Goal: Task Accomplishment & Management: Use online tool/utility

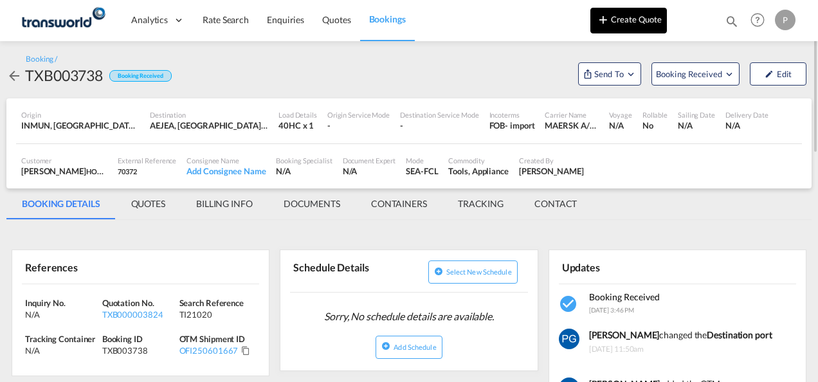
click at [609, 25] on md-icon "icon-plus 400-fg" at bounding box center [602, 19] width 15 height 15
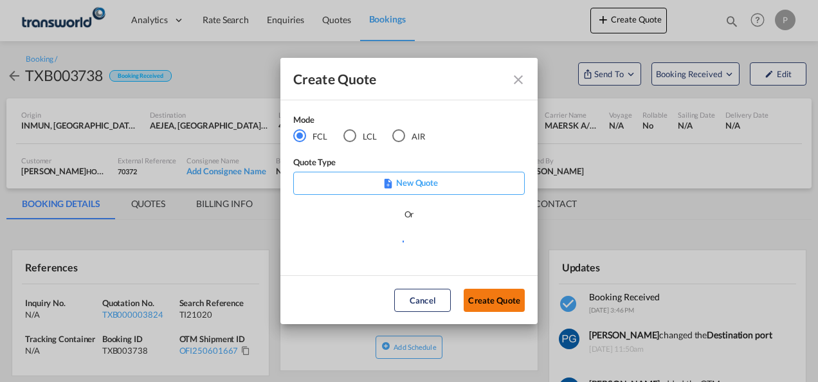
click at [490, 303] on button "Create Quote" at bounding box center [493, 300] width 61 height 23
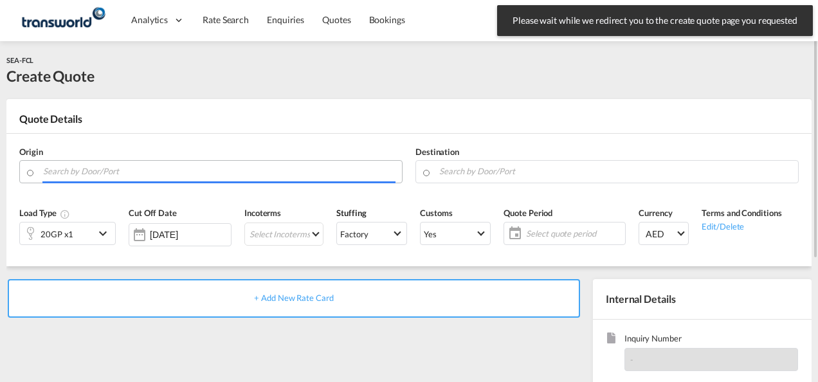
click at [174, 170] on input "Search by Door/Port" at bounding box center [219, 171] width 352 height 22
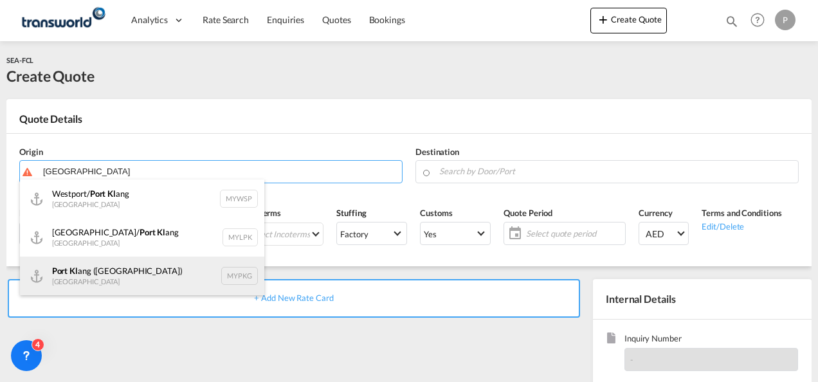
click at [143, 269] on div "Port [PERSON_NAME] ([GEOGRAPHIC_DATA]) [GEOGRAPHIC_DATA] MYPKG" at bounding box center [142, 275] width 244 height 39
type input "[GEOGRAPHIC_DATA] ([GEOGRAPHIC_DATA]), MYPKG"
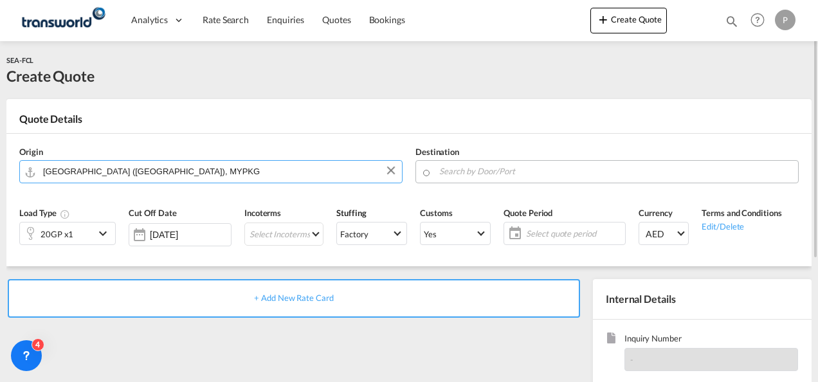
click at [475, 172] on input "Search by Door/Port" at bounding box center [615, 171] width 352 height 22
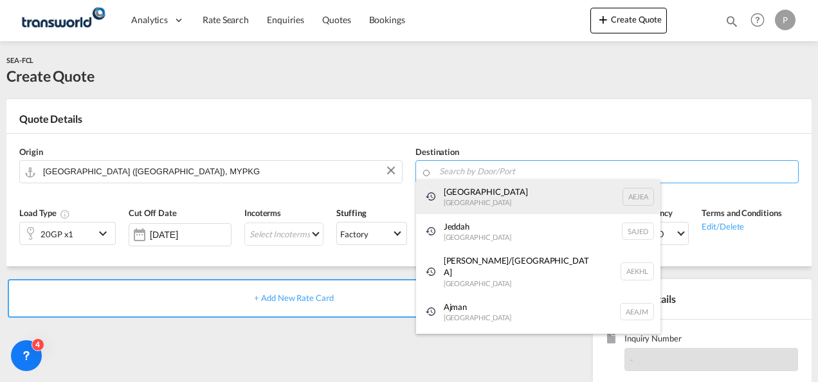
click at [471, 201] on div "[GEOGRAPHIC_DATA] [GEOGRAPHIC_DATA]" at bounding box center [538, 196] width 244 height 35
type input "[GEOGRAPHIC_DATA], [GEOGRAPHIC_DATA]"
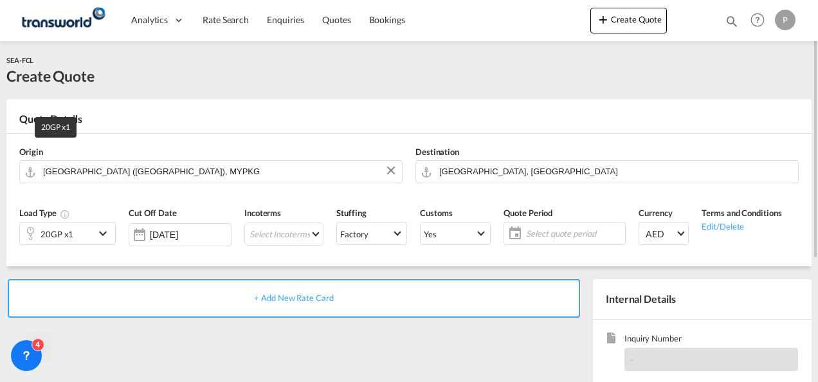
click at [71, 234] on div "20GP x1" at bounding box center [56, 234] width 33 height 18
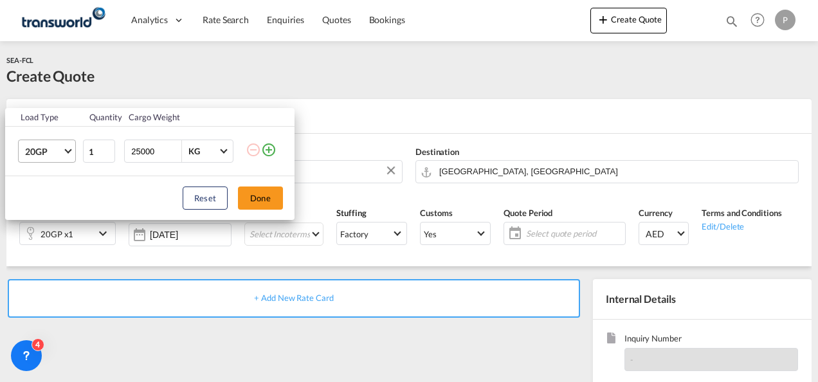
click at [63, 153] on md-select-value "20GP" at bounding box center [49, 151] width 51 height 22
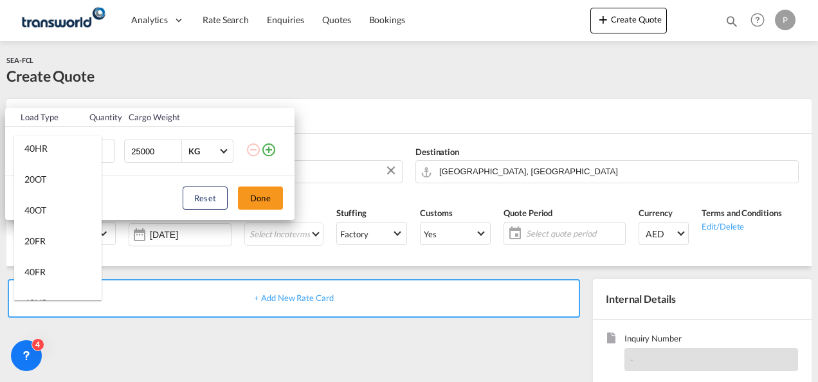
scroll to position [190, 0]
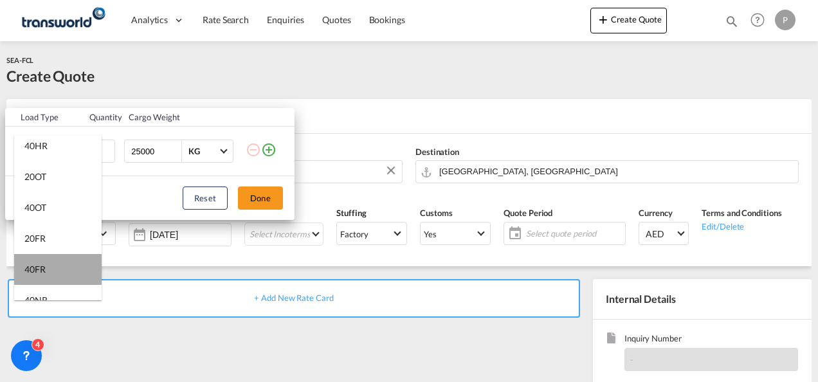
click at [64, 257] on md-option "40FR" at bounding box center [57, 269] width 87 height 31
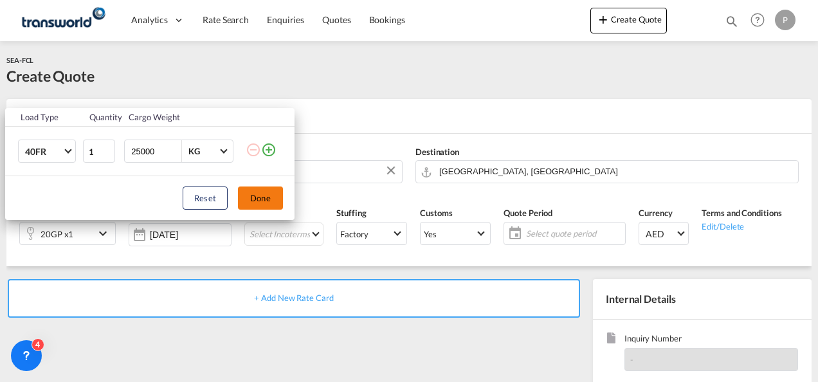
click at [262, 192] on button "Done" at bounding box center [260, 197] width 45 height 23
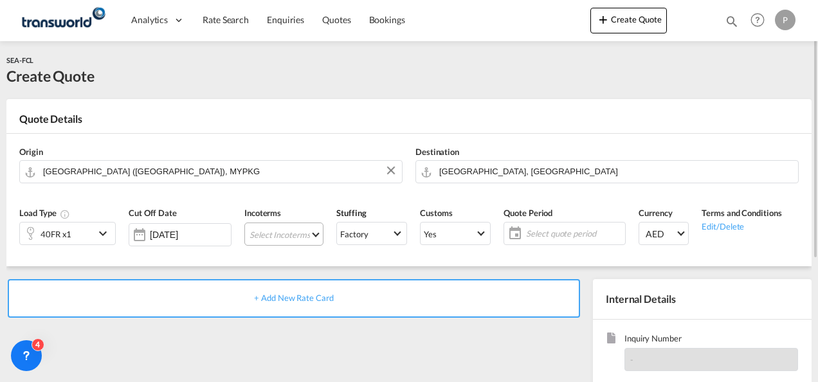
click at [262, 235] on md-select "Select Incoterms FAS - import Free Alongside Ship FOB - import Free on Board DP…" at bounding box center [283, 233] width 79 height 23
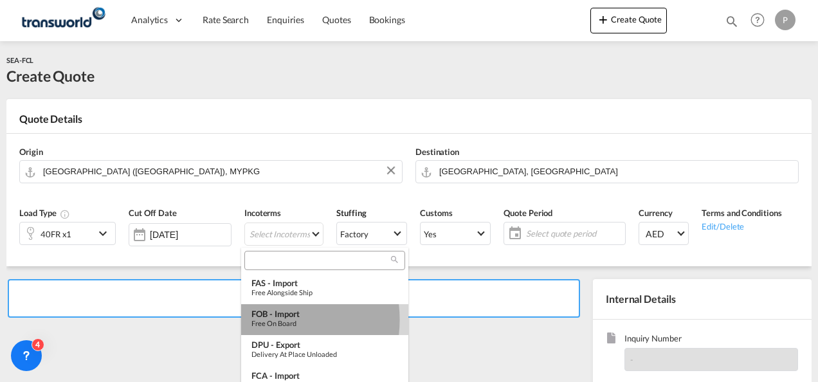
click at [266, 319] on div "Free on Board" at bounding box center [324, 323] width 147 height 8
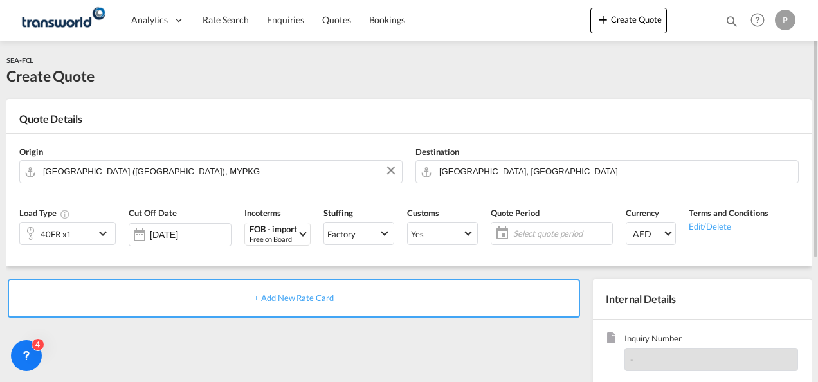
click at [525, 238] on span "Select quote period" at bounding box center [561, 234] width 96 height 12
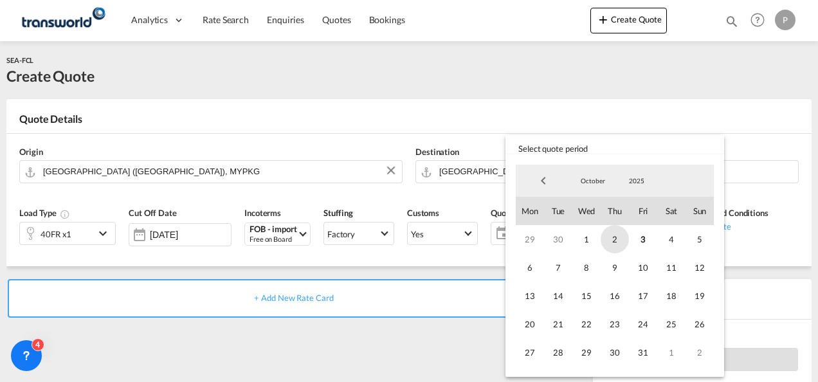
click at [617, 238] on span "2" at bounding box center [614, 239] width 28 height 28
click at [651, 351] on span "31" at bounding box center [643, 352] width 28 height 28
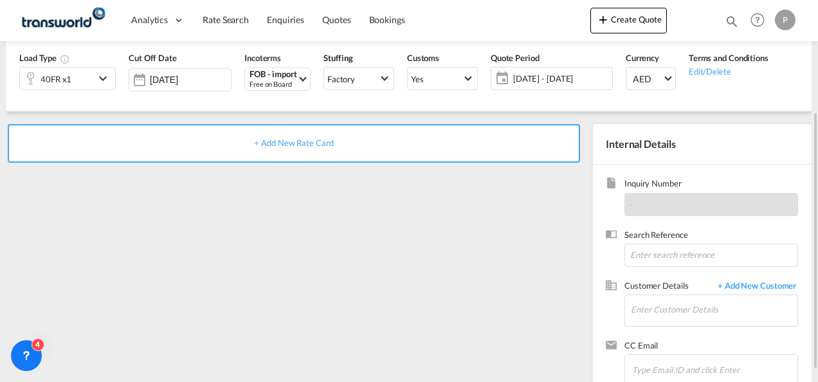
scroll to position [159, 0]
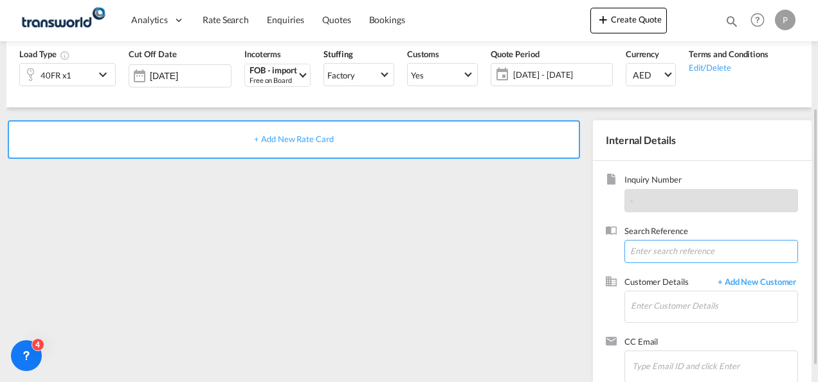
click at [661, 250] on input at bounding box center [711, 251] width 174 height 23
type input "TWG1021"
click at [663, 304] on input "Enter Customer Details" at bounding box center [714, 305] width 166 height 29
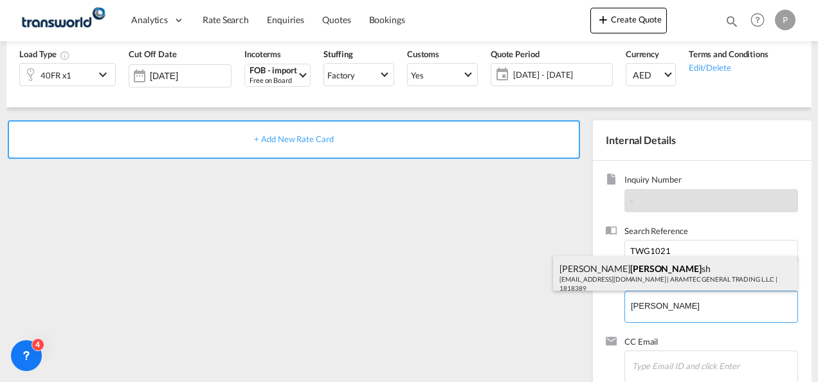
click at [653, 274] on div "[PERSON_NAME] sh [EMAIL_ADDRESS][DOMAIN_NAME] | ARAMTEC GENERAL TRADING L.L.C |…" at bounding box center [675, 278] width 244 height 44
type input "ARAMTEC GENERAL TRADING L.L.C, [PERSON_NAME], [EMAIL_ADDRESS][DOMAIN_NAME]"
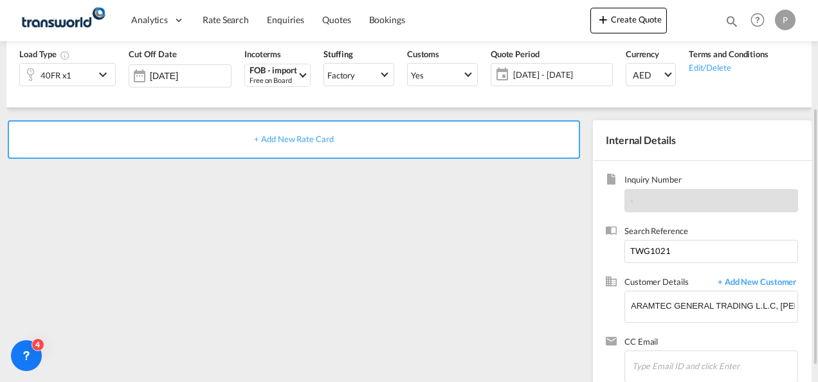
click at [289, 141] on span "+ Add New Rate Card" at bounding box center [293, 139] width 79 height 10
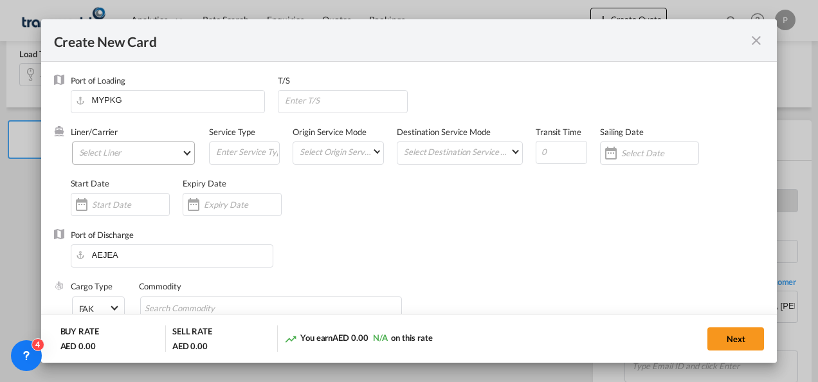
type input "Basic Ocean Freight"
select select "per equipment"
click at [128, 157] on md-select "Select Liner 2HM LOGISTICS D.O.O. / TDWC-CAPODISTRI 2HM LOGISTICS D.O.O. / TDWC…" at bounding box center [133, 152] width 123 height 23
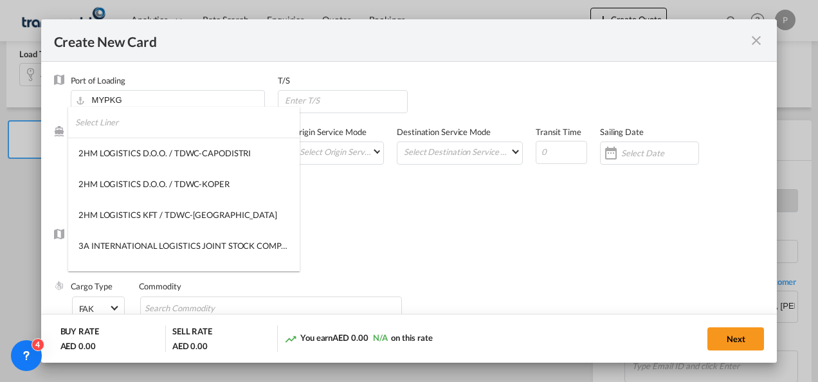
click at [118, 123] on input "search" at bounding box center [187, 122] width 224 height 31
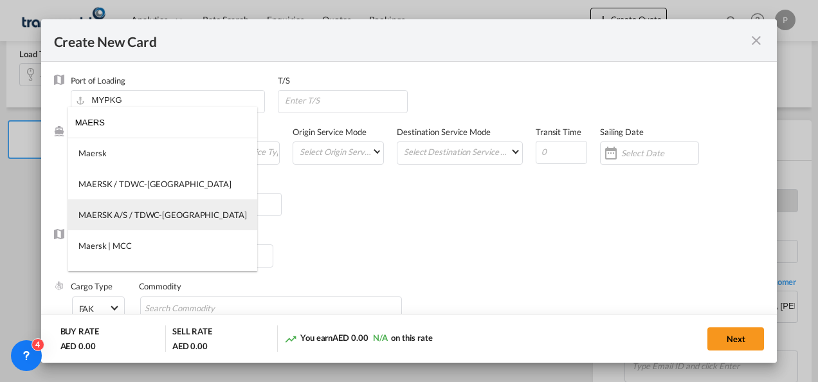
type input "MAERS"
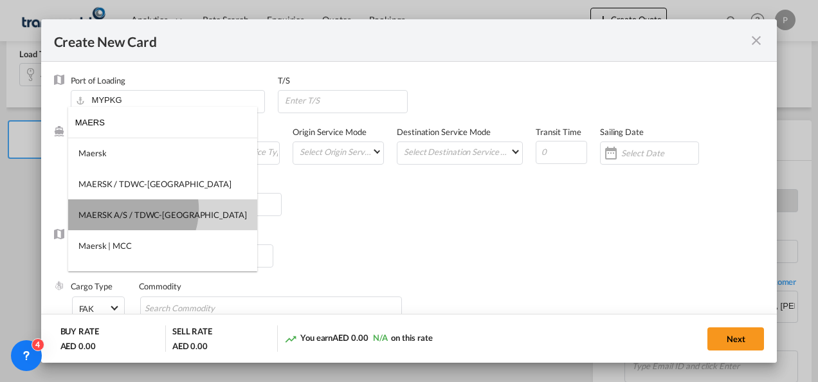
click at [128, 210] on div "MAERSK A/S / TDWC-[GEOGRAPHIC_DATA]" at bounding box center [162, 215] width 168 height 12
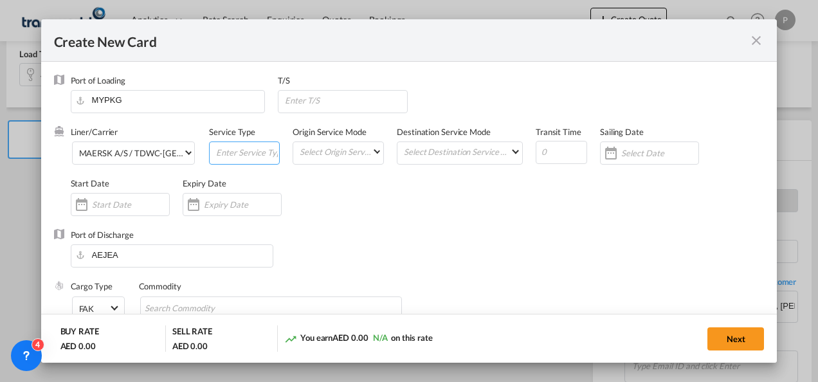
click at [236, 157] on input "Create New CardPort ..." at bounding box center [247, 151] width 64 height 19
type input "FOB IMPORT"
click at [206, 202] on input "Create New CardPort ..." at bounding box center [242, 204] width 77 height 10
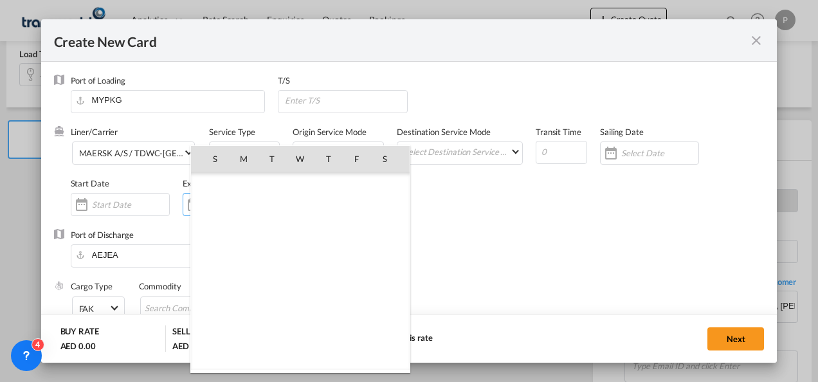
scroll to position [297940, 0]
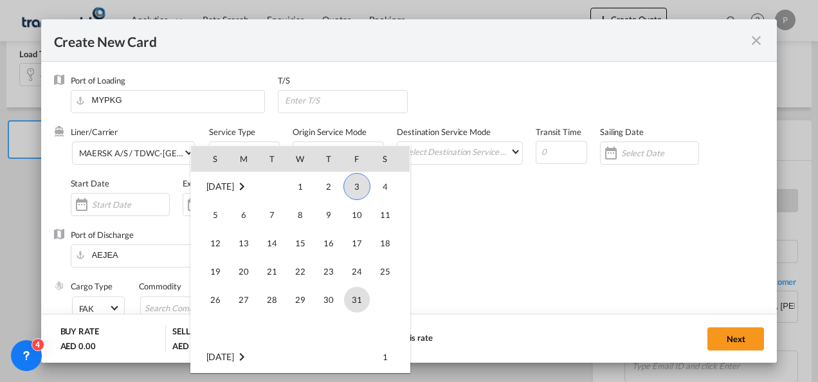
click at [350, 296] on span "31" at bounding box center [357, 300] width 26 height 26
type input "[DATE]"
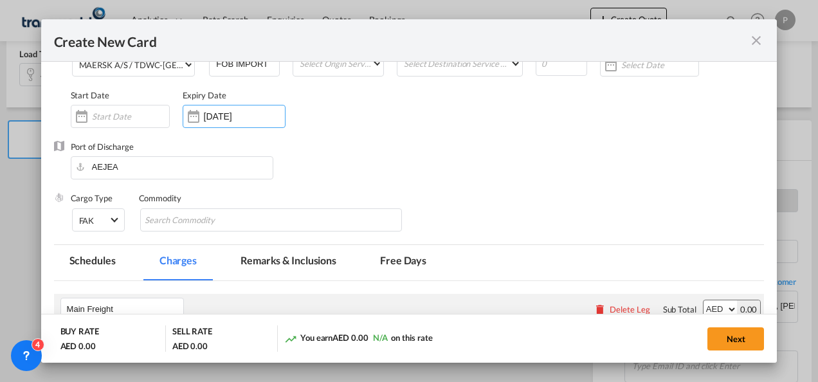
scroll to position [95, 0]
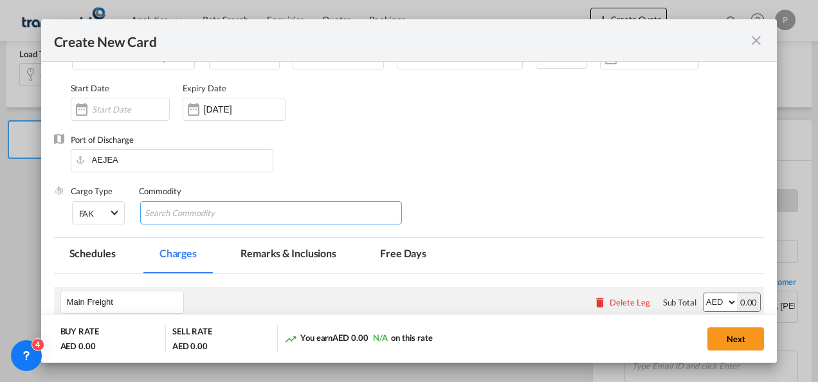
click at [222, 212] on input "Chips input." at bounding box center [204, 213] width 118 height 21
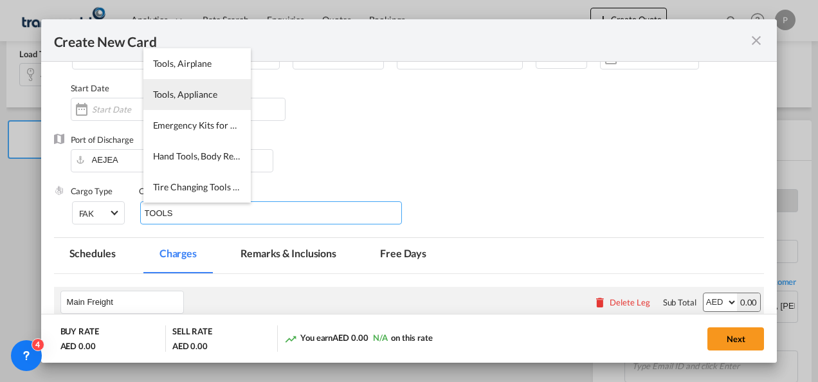
type input "TOOLS"
click at [202, 109] on li "Tools, Appliance" at bounding box center [196, 94] width 107 height 31
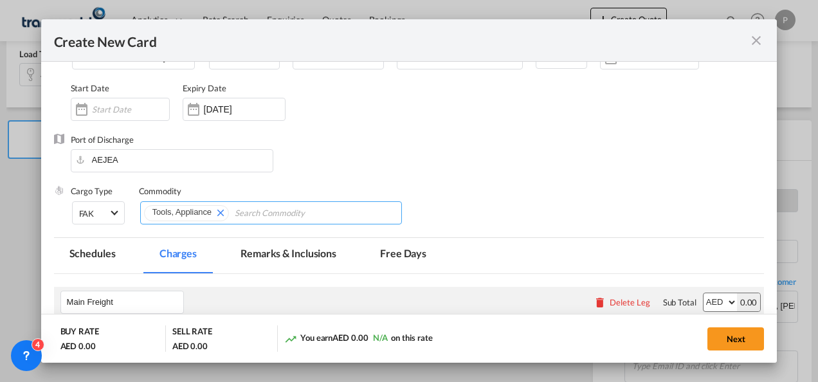
scroll to position [222, 0]
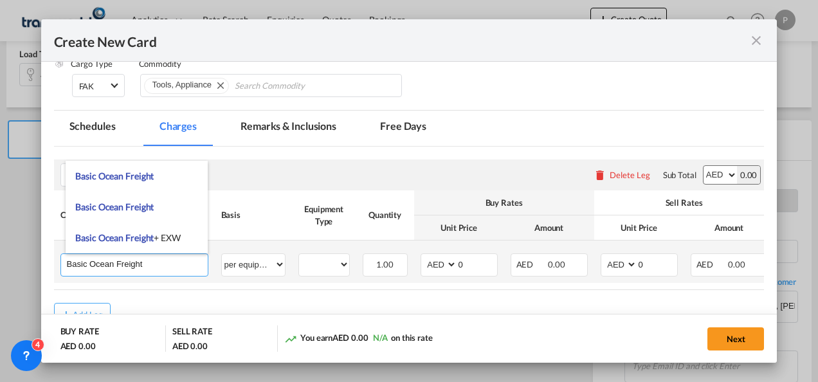
click at [149, 264] on input "Basic Ocean Freight" at bounding box center [137, 263] width 141 height 19
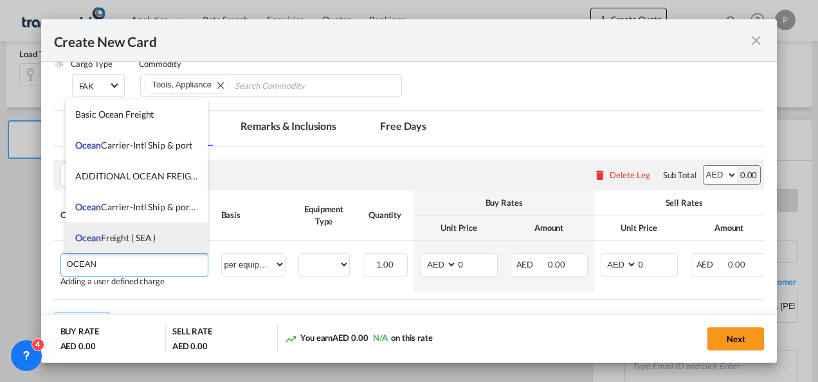
click at [132, 235] on span "Ocean Freight ( SEA )" at bounding box center [115, 237] width 80 height 11
type input "Ocean Freight ( SEA )"
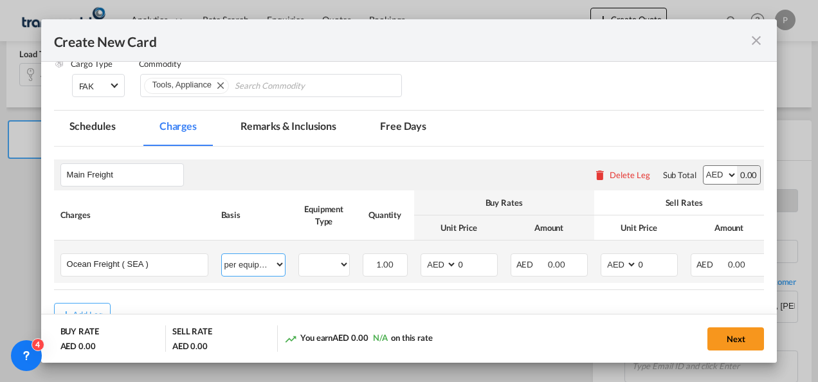
click at [243, 264] on select "per equipment per container per B/L per shipping bill per shipment % on freight…" at bounding box center [253, 264] width 63 height 21
select select "per shipment"
click at [222, 254] on select "per equipment per container per B/L per shipping bill per shipment % on freight…" at bounding box center [253, 264] width 63 height 21
click at [437, 259] on select "AED AFN ALL AMD ANG AOA ARS AUD AWG AZN BAM BBD BDT BGN BHD BIF BMD BND [PERSON…" at bounding box center [439, 264] width 33 height 17
select select "string:USD"
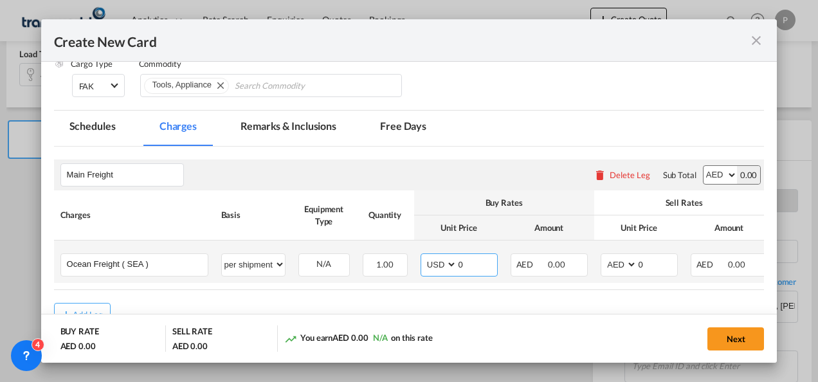
click at [423, 256] on select "AED AFN ALL AMD ANG AOA ARS AUD AWG AZN BAM BBD BDT BGN BHD BIF BMD BND [PERSON…" at bounding box center [439, 264] width 33 height 17
click at [465, 266] on input "0" at bounding box center [477, 263] width 40 height 19
type input "1350"
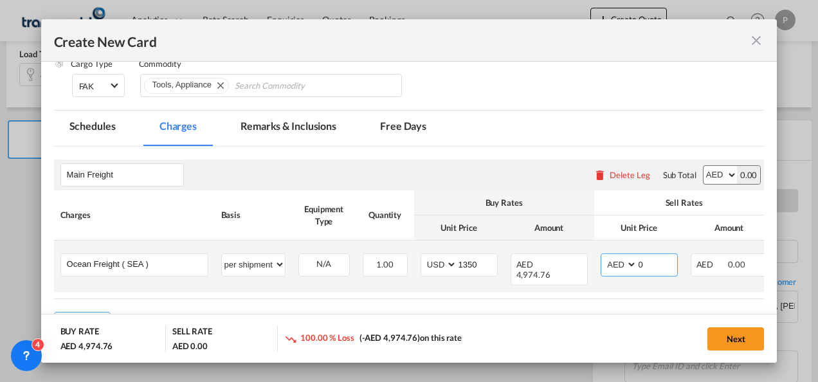
click at [611, 262] on select "AED AFN ALL AMD ANG AOA ARS AUD AWG AZN BAM BBD BDT BGN BHD BIF BMD BND [PERSON…" at bounding box center [619, 264] width 33 height 17
select select "string:USD"
click at [603, 256] on select "AED AFN ALL AMD ANG AOA ARS AUD AWG AZN BAM BBD BDT BGN BHD BIF BMD BND [PERSON…" at bounding box center [619, 264] width 33 height 17
click at [661, 269] on input "0" at bounding box center [657, 263] width 40 height 19
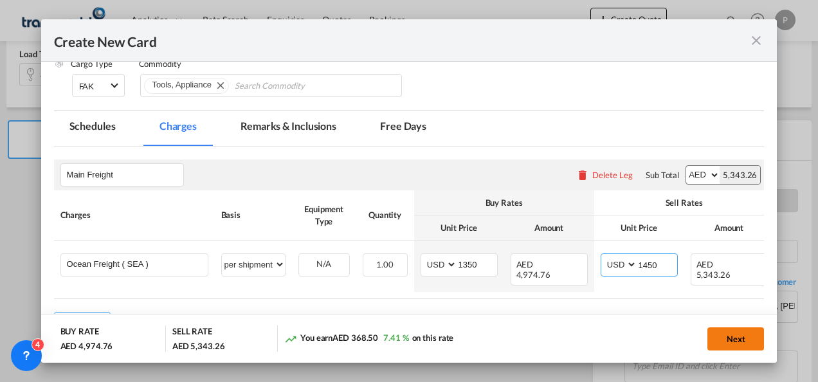
type input "1450"
click at [725, 340] on button "Next" at bounding box center [735, 338] width 57 height 23
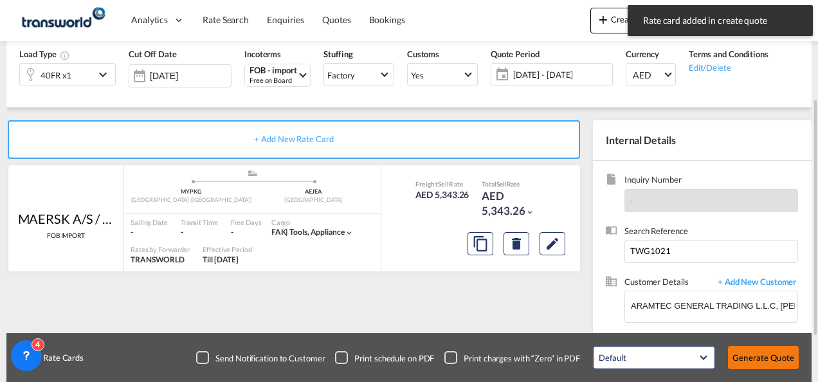
click at [742, 350] on button "Generate Quote" at bounding box center [763, 357] width 71 height 23
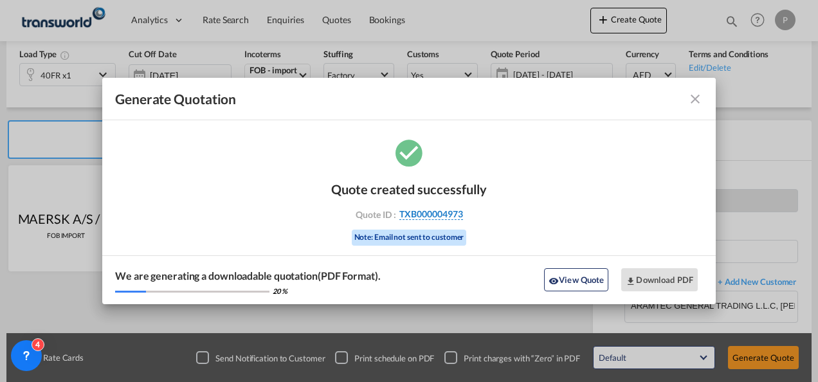
click at [431, 212] on span "TXB000004973" at bounding box center [431, 214] width 64 height 12
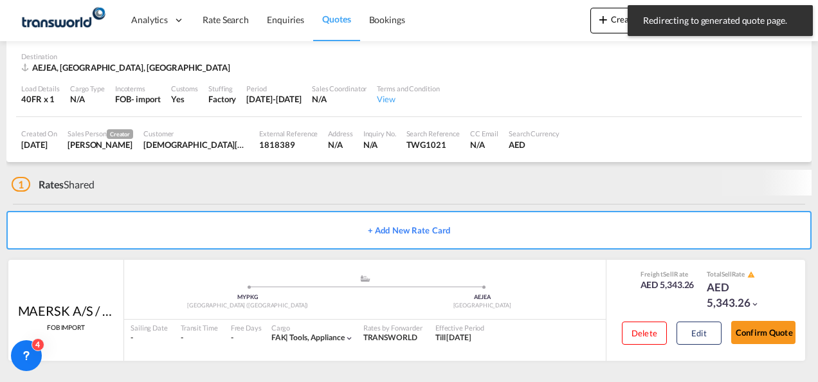
scroll to position [80, 0]
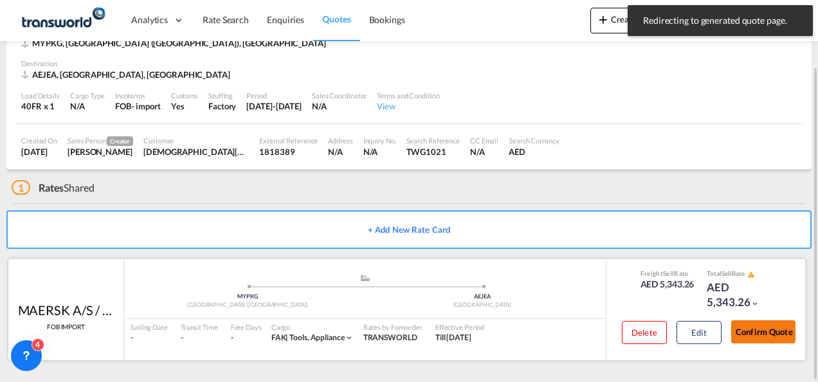
click at [792, 339] on button "Confirm Quote" at bounding box center [763, 331] width 64 height 23
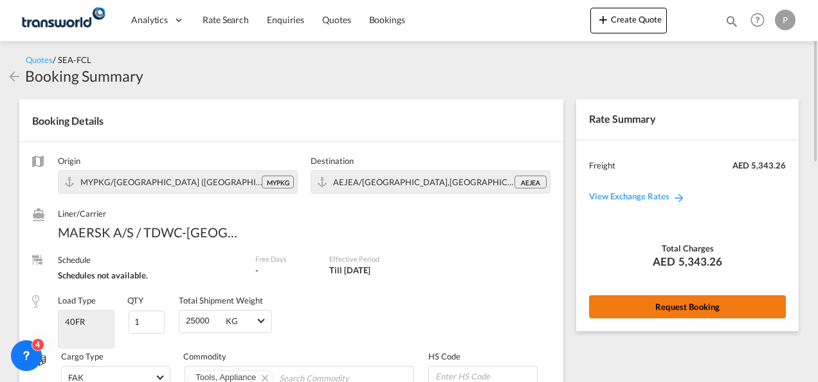
click at [654, 303] on button "Request Booking" at bounding box center [687, 306] width 197 height 23
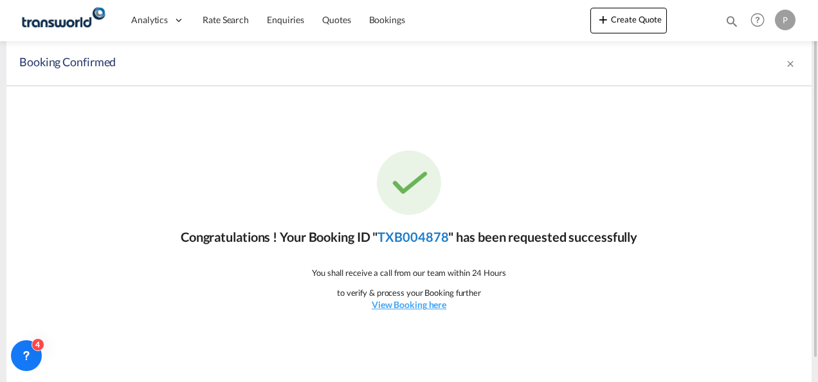
click at [399, 234] on link "TXB004878" at bounding box center [412, 236] width 71 height 15
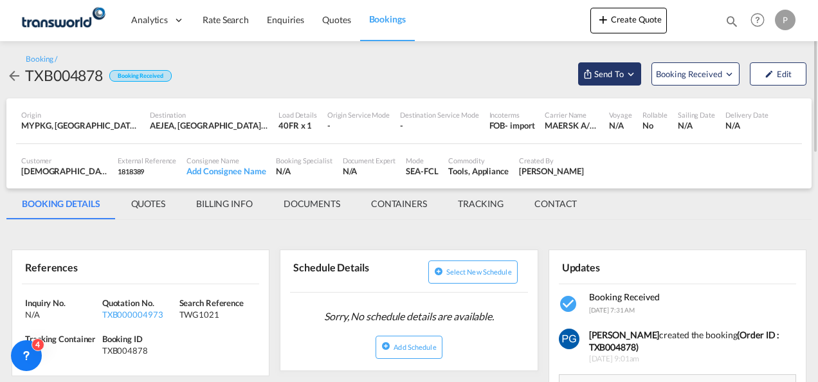
click at [604, 83] on button "Send To" at bounding box center [609, 73] width 63 height 23
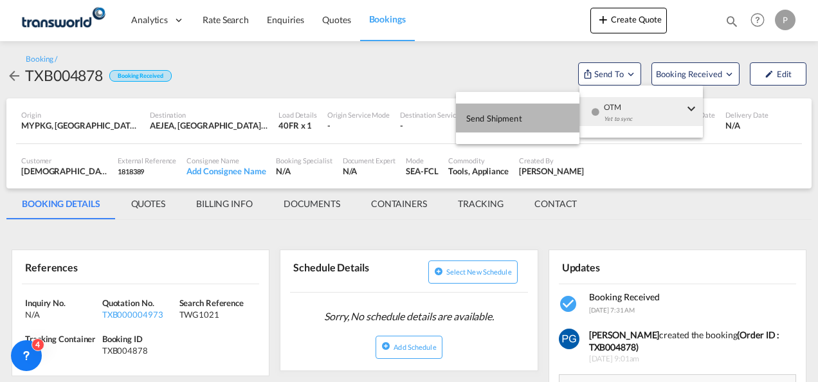
click at [546, 103] on button "Send Shipment" at bounding box center [517, 117] width 123 height 29
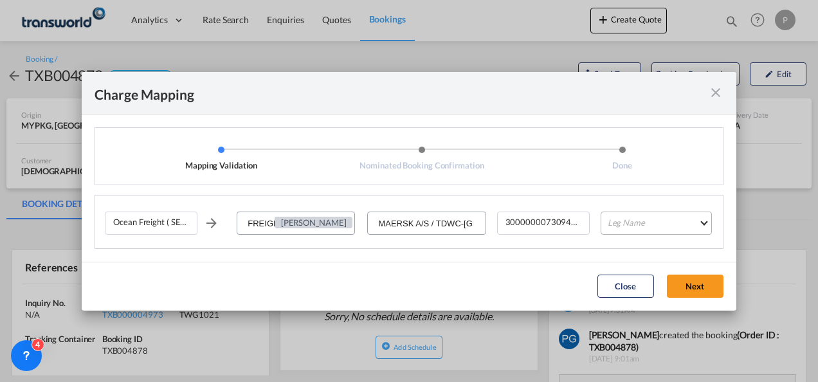
click at [634, 218] on md-select "Leg Name HANDLING ORIGIN VESSEL HANDLING DESTINATION OTHERS TL PICK UP CUSTOMS …" at bounding box center [655, 222] width 111 height 23
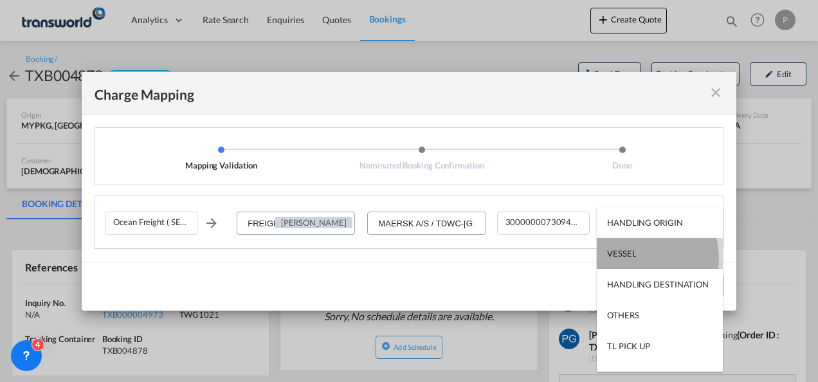
click at [637, 258] on md-option "VESSEL" at bounding box center [660, 253] width 126 height 31
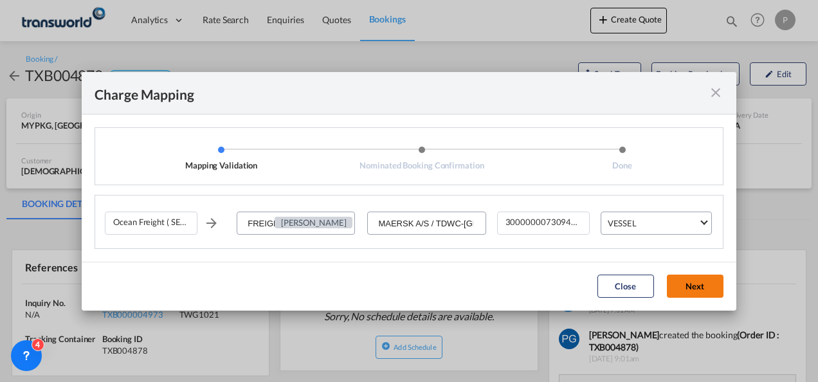
click at [687, 279] on button "Next" at bounding box center [695, 285] width 57 height 23
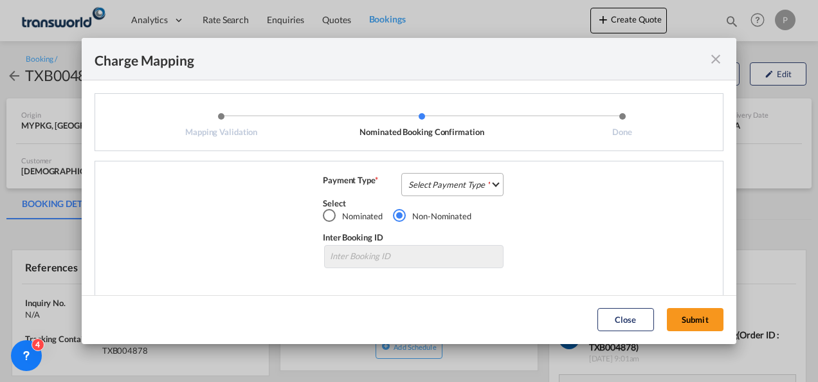
click at [469, 181] on md-select "Select Payment Type COLLECT PREPAID" at bounding box center [452, 184] width 102 height 23
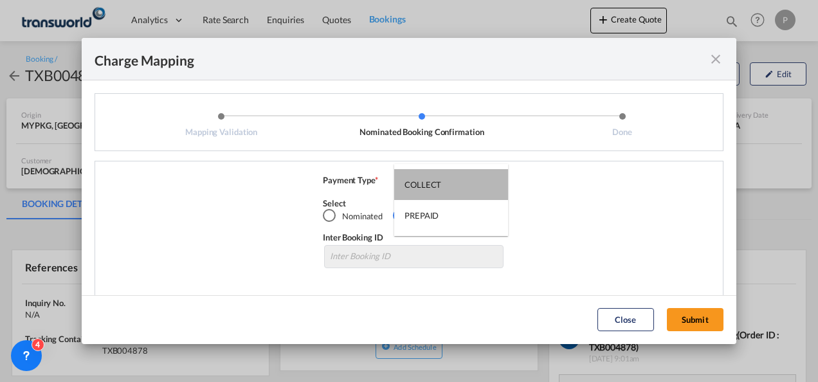
click at [469, 181] on md-option "COLLECT" at bounding box center [451, 184] width 114 height 31
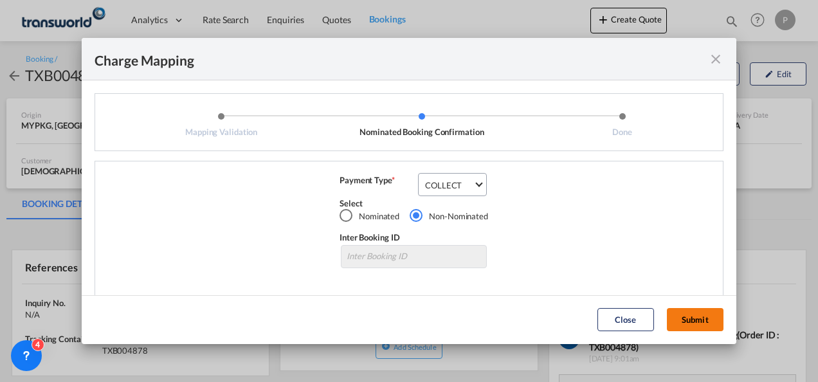
click at [694, 318] on button "Submit" at bounding box center [695, 319] width 57 height 23
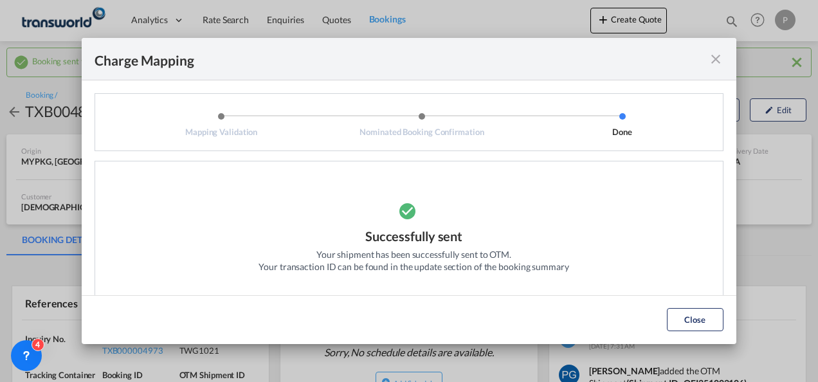
click at [715, 60] on md-icon "icon-close fg-AAA8AD cursor" at bounding box center [715, 58] width 15 height 15
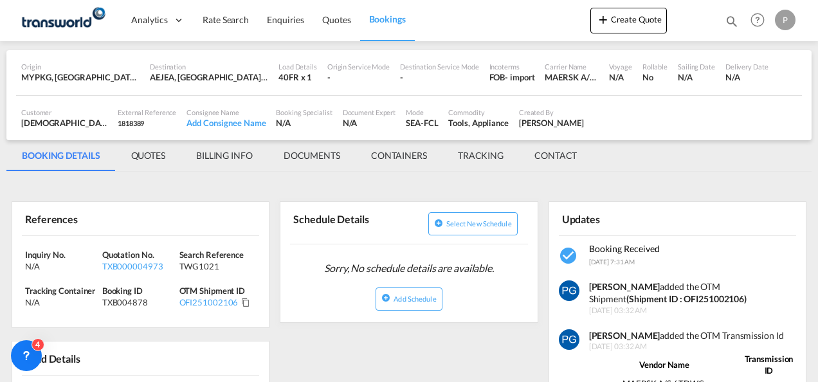
scroll to position [91, 0]
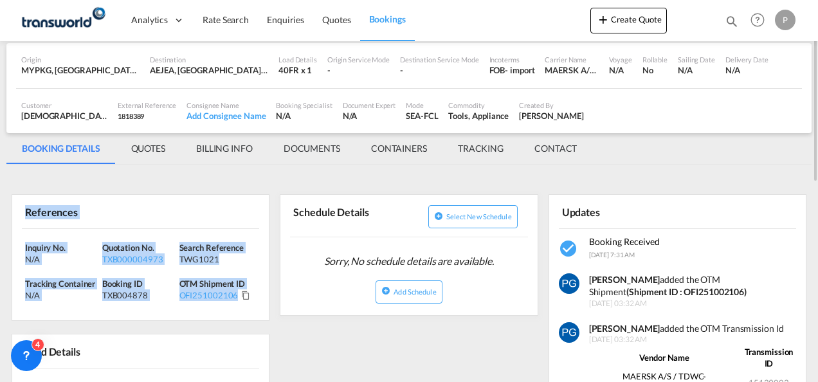
drag, startPoint x: 22, startPoint y: 206, endPoint x: 246, endPoint y: 302, distance: 243.6
click at [246, 302] on div "References Inquiry No. N/A Quotation No. TXB000004973 Search Reference TWG1021 …" at bounding box center [141, 257] width 258 height 127
copy div "References Inquiry No. N/A Quotation No. TXB000004973 Search Reference TWG1021 …"
